Goal: Information Seeking & Learning: Understand process/instructions

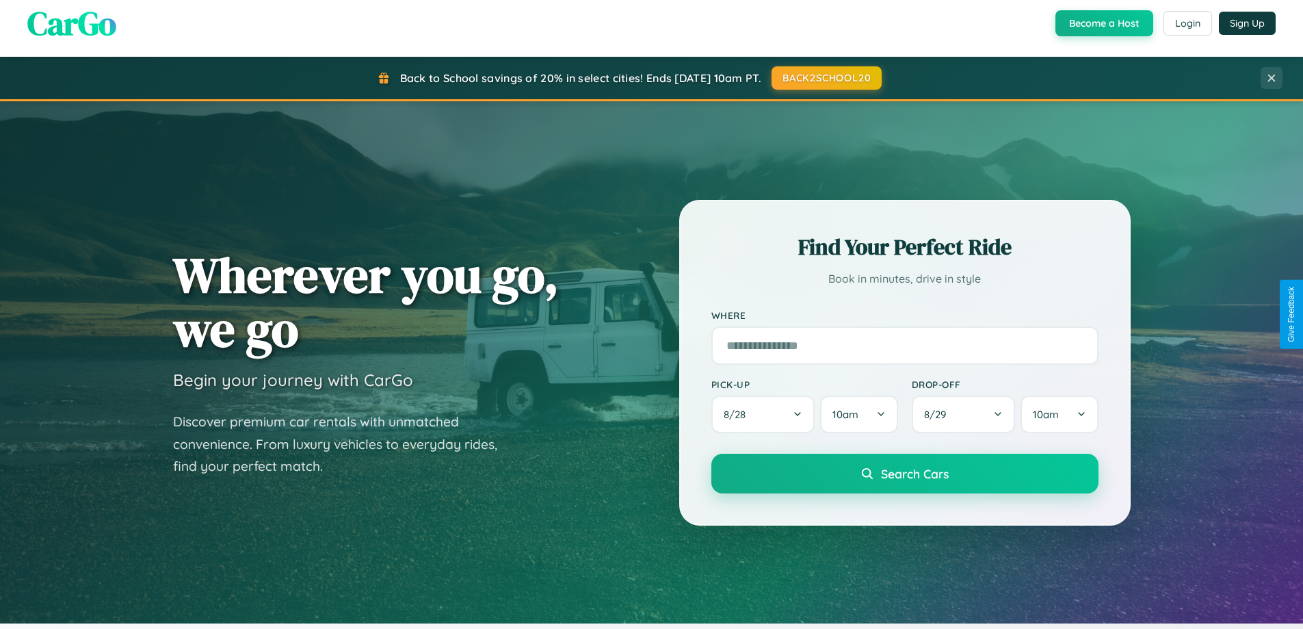
scroll to position [2198, 0]
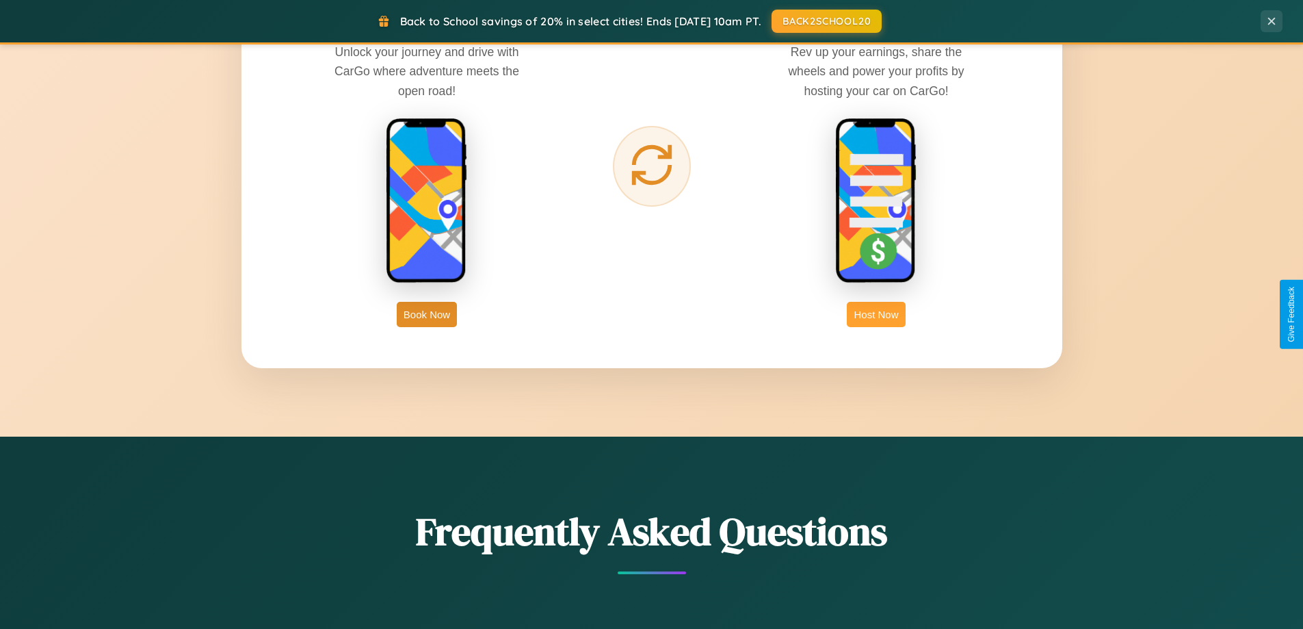
click at [876, 314] on button "Host Now" at bounding box center [876, 314] width 58 height 25
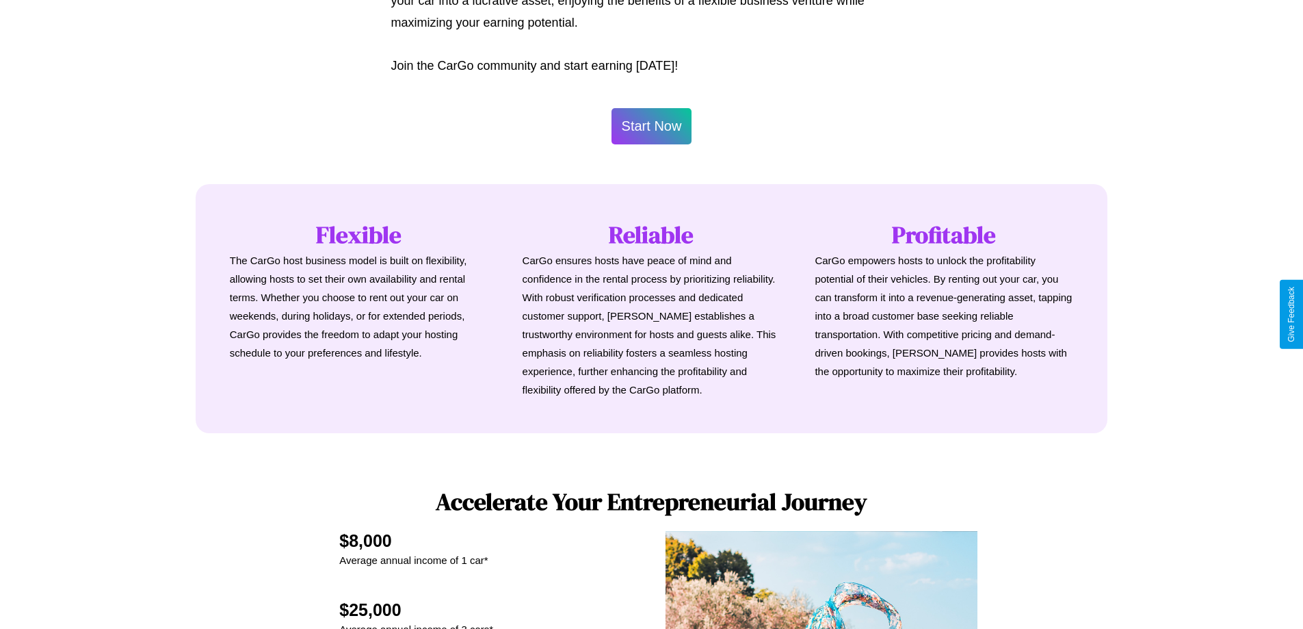
scroll to position [1849, 0]
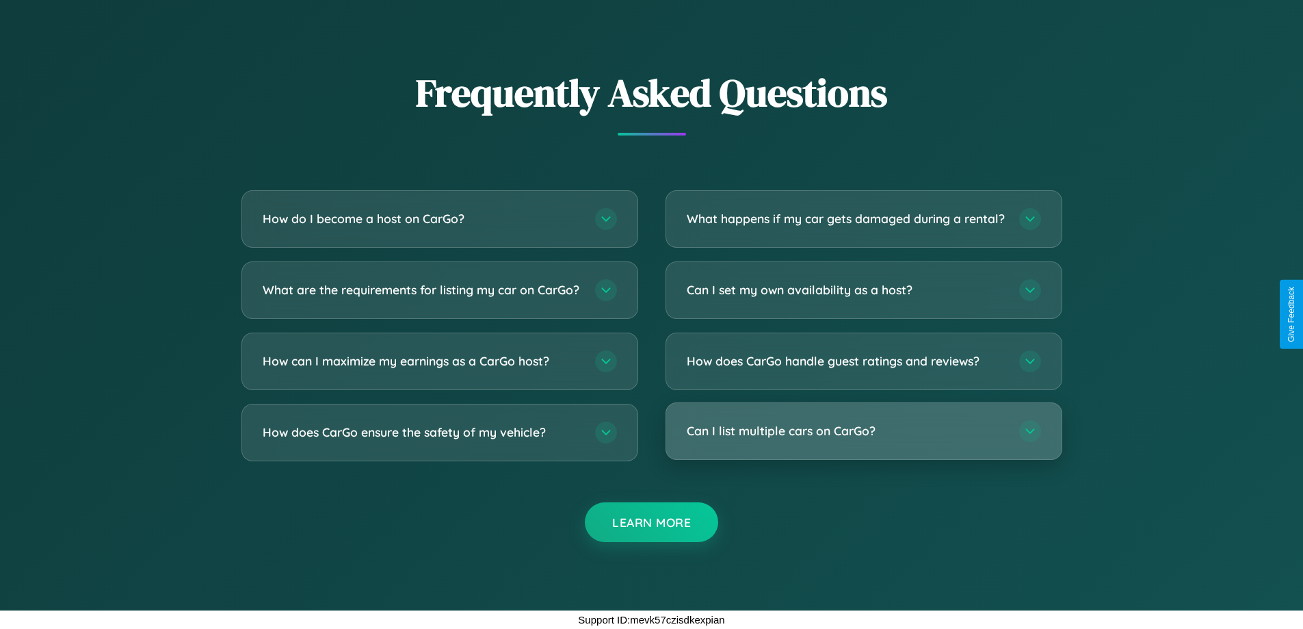
click at [863, 431] on h3 "Can I list multiple cars on CarGo?" at bounding box center [846, 430] width 319 height 17
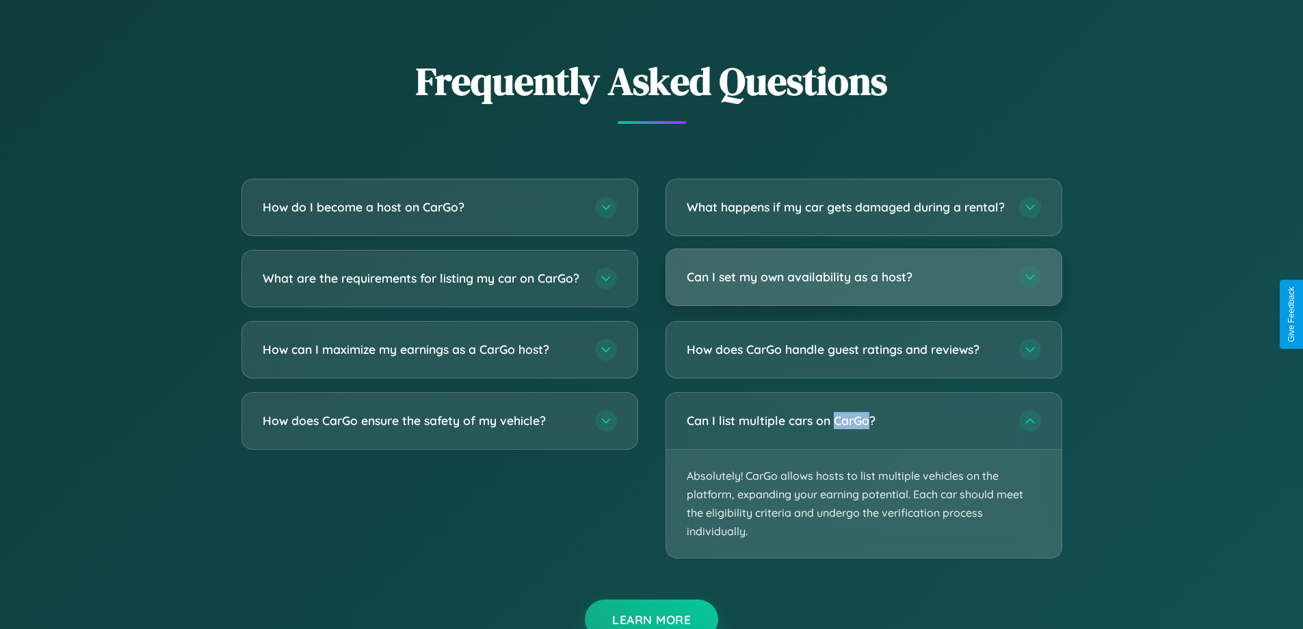
click at [863, 285] on h3 "Can I set my own availability as a host?" at bounding box center [846, 276] width 319 height 17
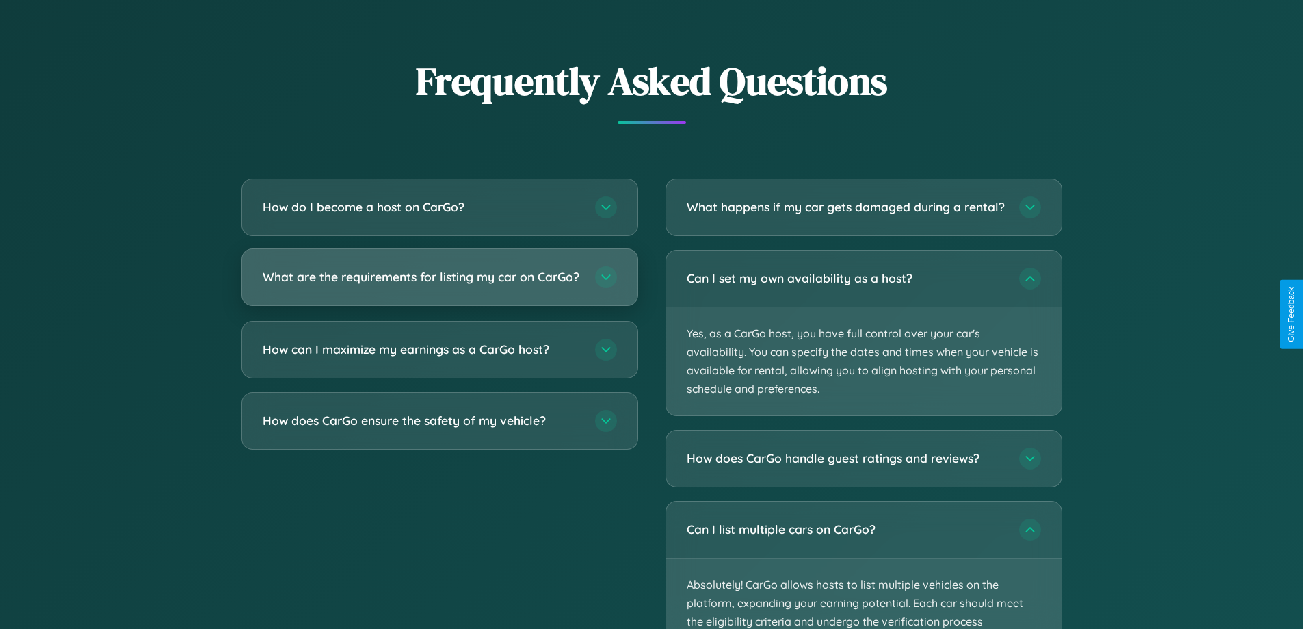
click at [439, 283] on h3 "What are the requirements for listing my car on CarGo?" at bounding box center [422, 276] width 319 height 17
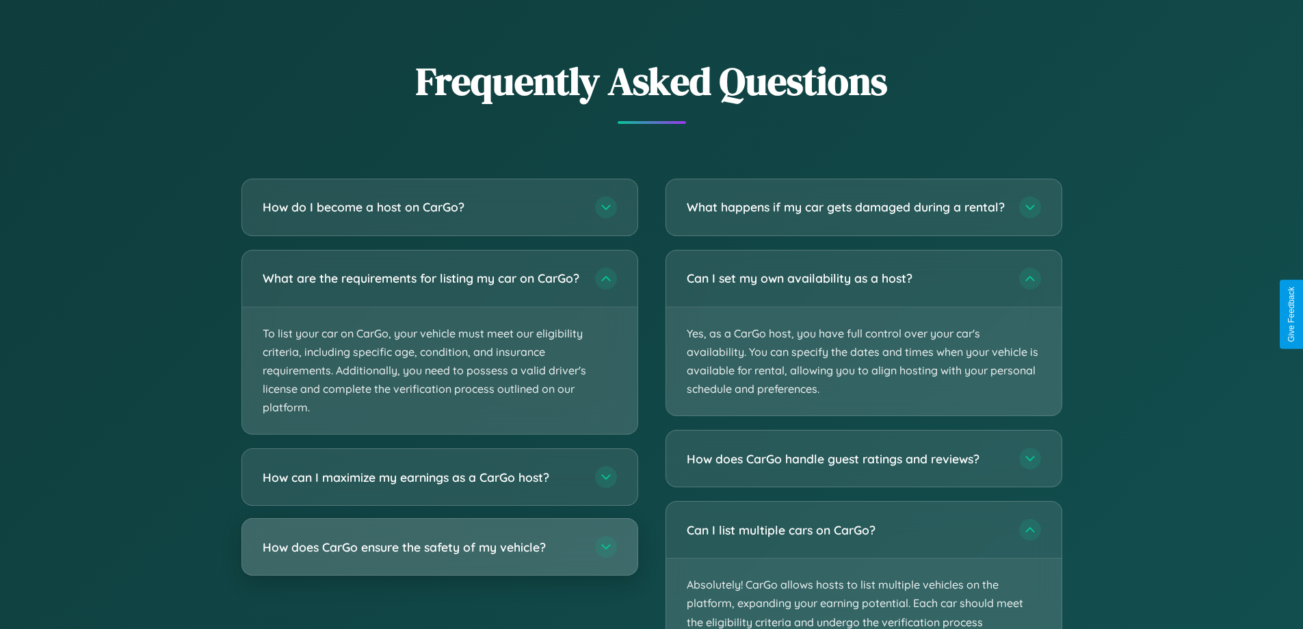
click at [439, 555] on h3 "How does CarGo ensure the safety of my vehicle?" at bounding box center [422, 546] width 319 height 17
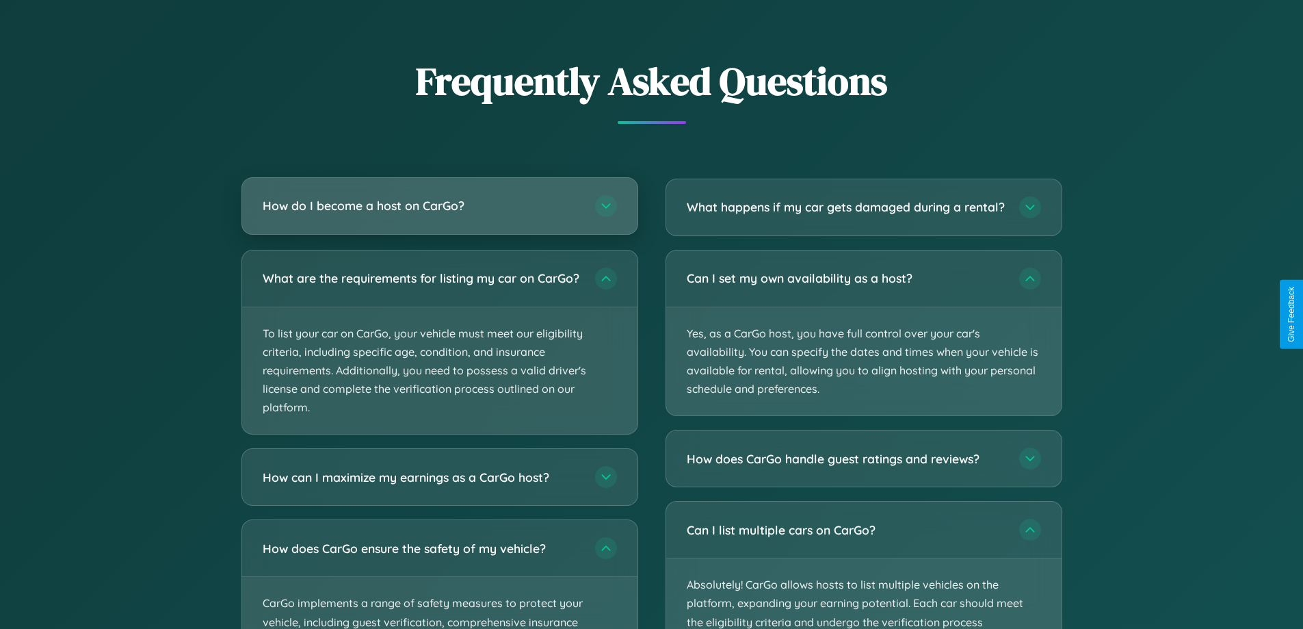
click at [439, 207] on h3 "How do I become a host on CarGo?" at bounding box center [422, 205] width 319 height 17
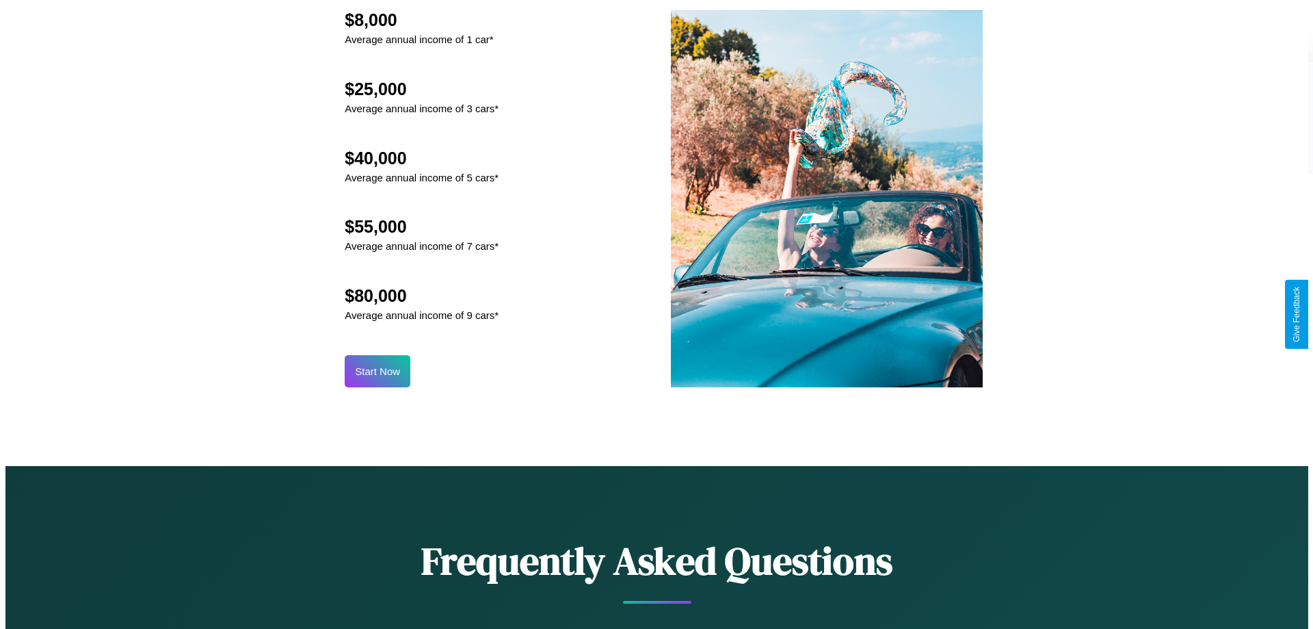
scroll to position [1426, 0]
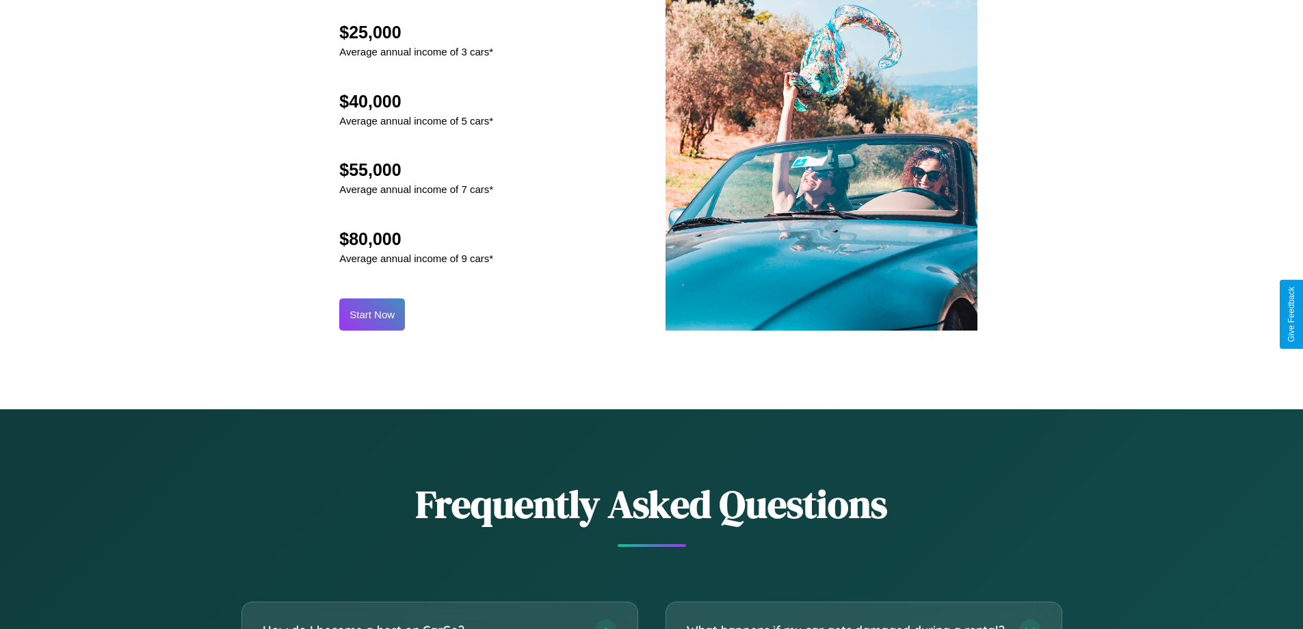
click at [372, 314] on button "Start Now" at bounding box center [372, 314] width 66 height 32
